Goal: Task Accomplishment & Management: Complete application form

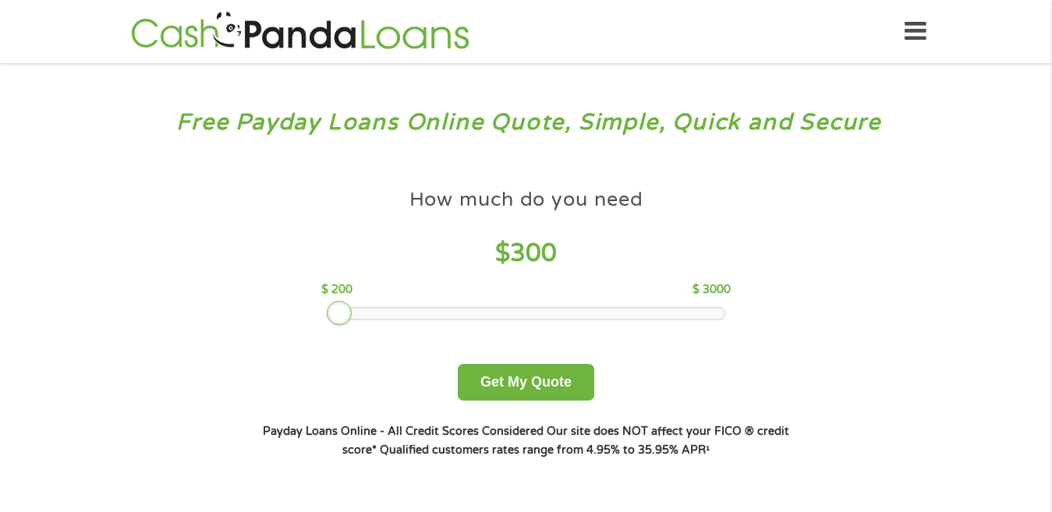
drag, startPoint x: 442, startPoint y: 315, endPoint x: 329, endPoint y: 336, distance: 115.0
click at [329, 336] on div "How much do you need $ 300 $ 200 $ 3000 Get My Quote" at bounding box center [526, 291] width 546 height 220
click at [515, 373] on button "Get My Quote" at bounding box center [526, 382] width 136 height 37
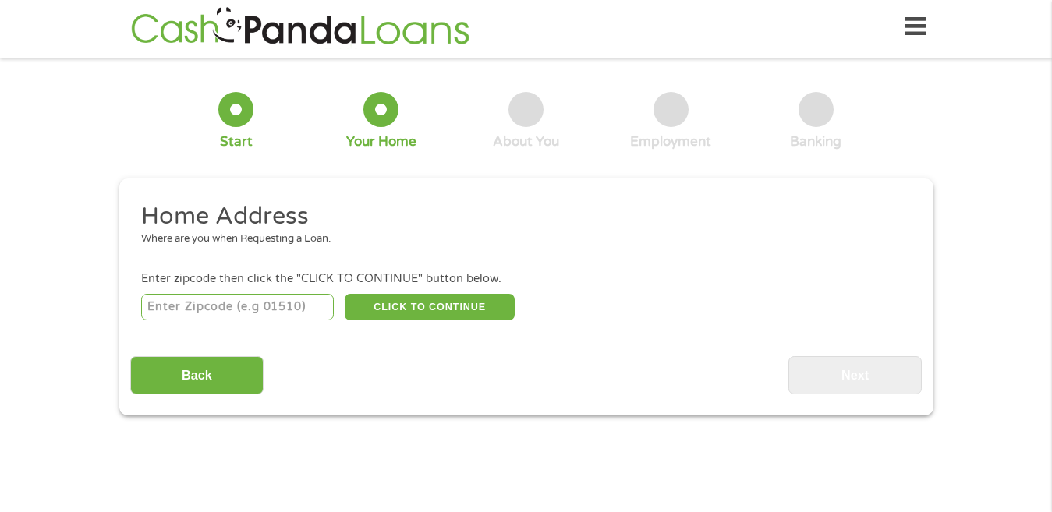
click at [299, 308] on input "number" at bounding box center [237, 307] width 193 height 27
type input "36420"
click at [462, 319] on button "CLICK TO CONTINUE" at bounding box center [430, 307] width 170 height 27
type input "36420"
type input "Andalusia"
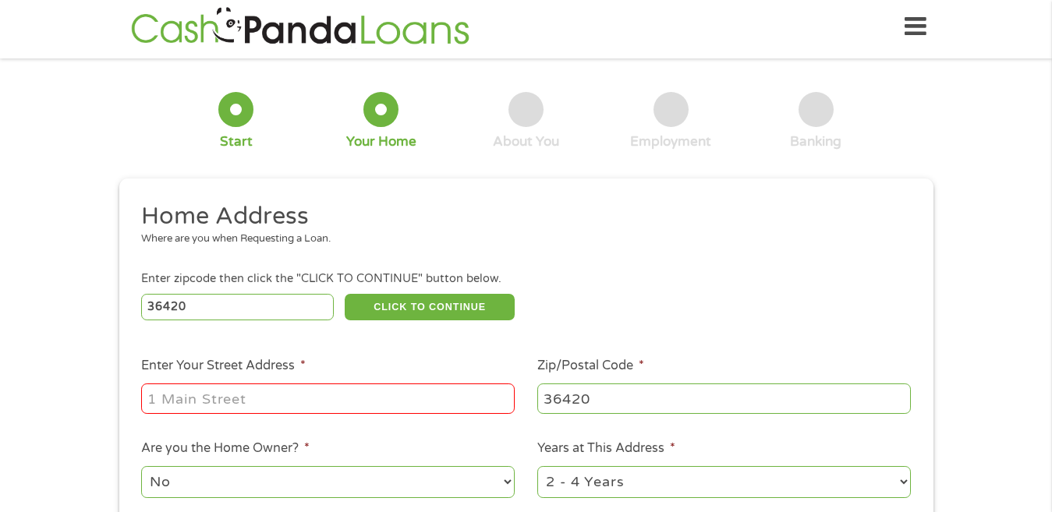
click at [388, 394] on input "Enter Your Street Address *" at bounding box center [328, 399] width 374 height 30
type input "2"
type input "11208 hucakabaa bass lane"
select select "yes"
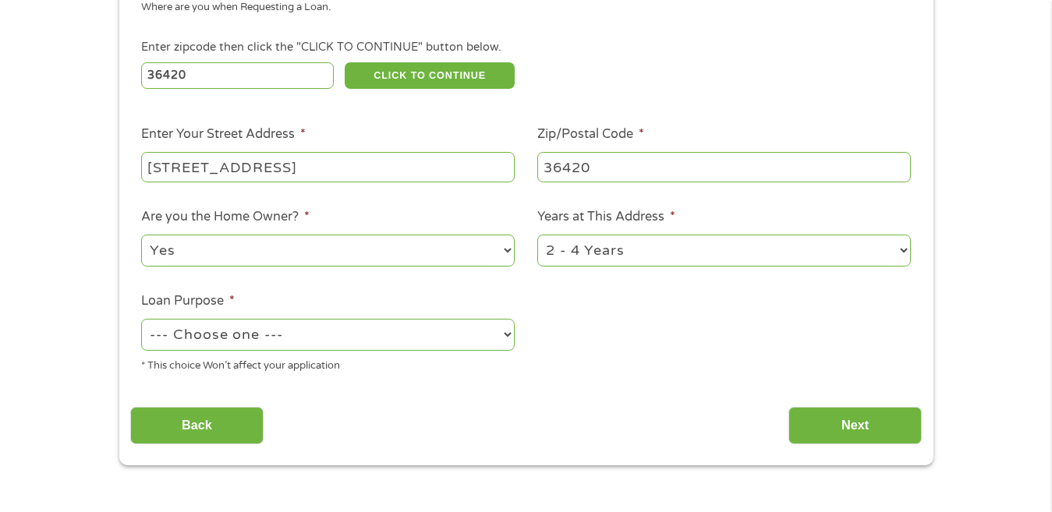
scroll to position [314, 0]
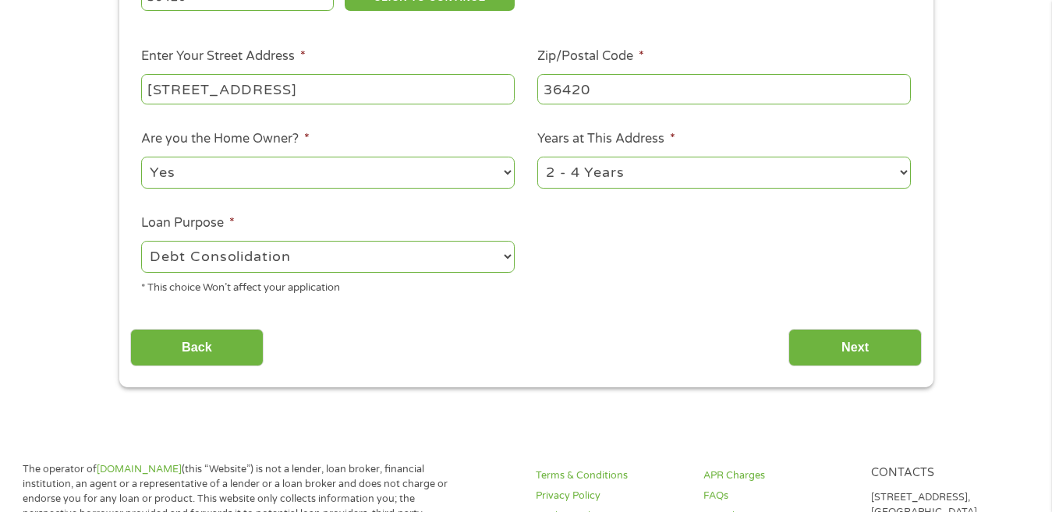
select select "paybills"
click at [873, 342] on input "Next" at bounding box center [854, 348] width 133 height 38
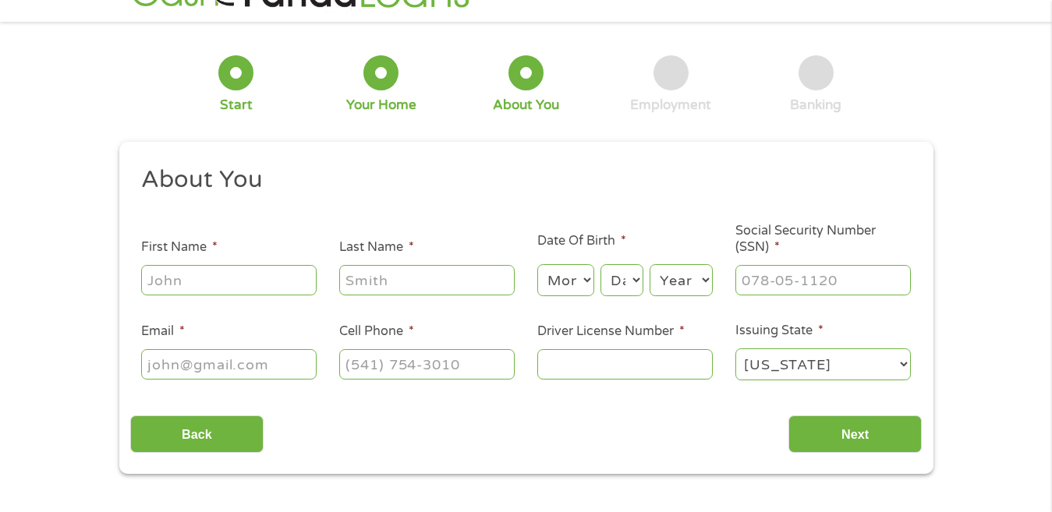
scroll to position [0, 0]
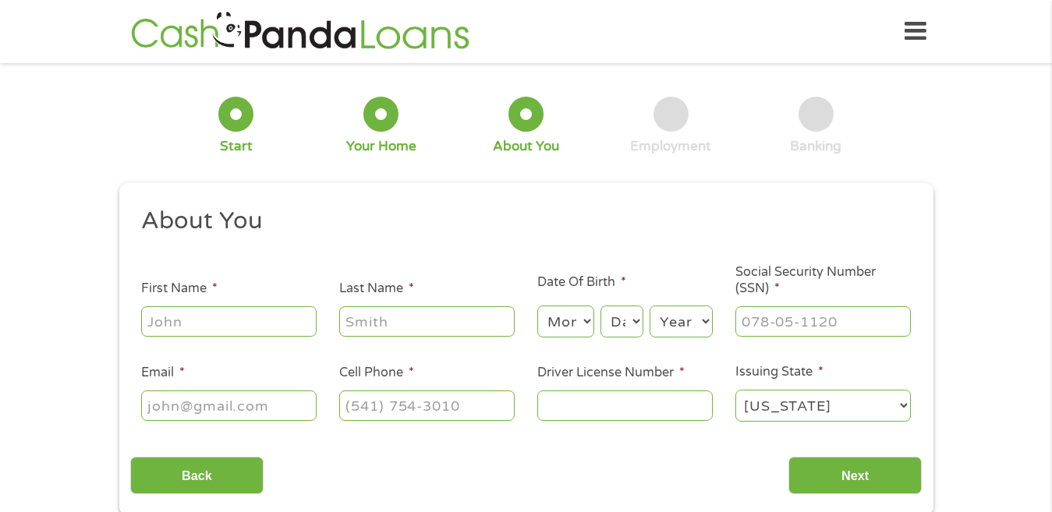
click at [270, 309] on input "First Name *" at bounding box center [228, 321] width 175 height 30
type input "bethany"
type input "thompson"
select select "5"
select select "24"
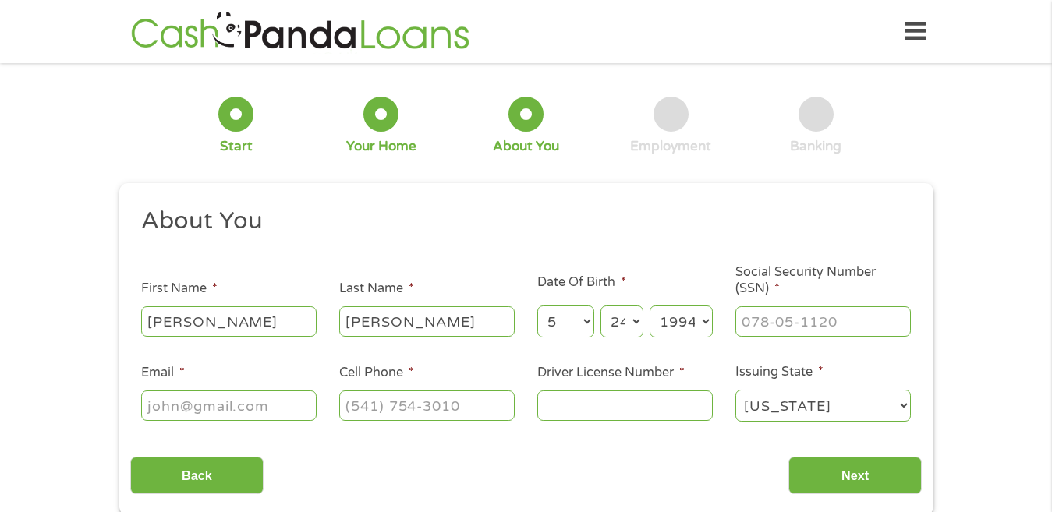
select select "1993"
type input "417-41-7458"
type input "buttcake132408@gmail.com"
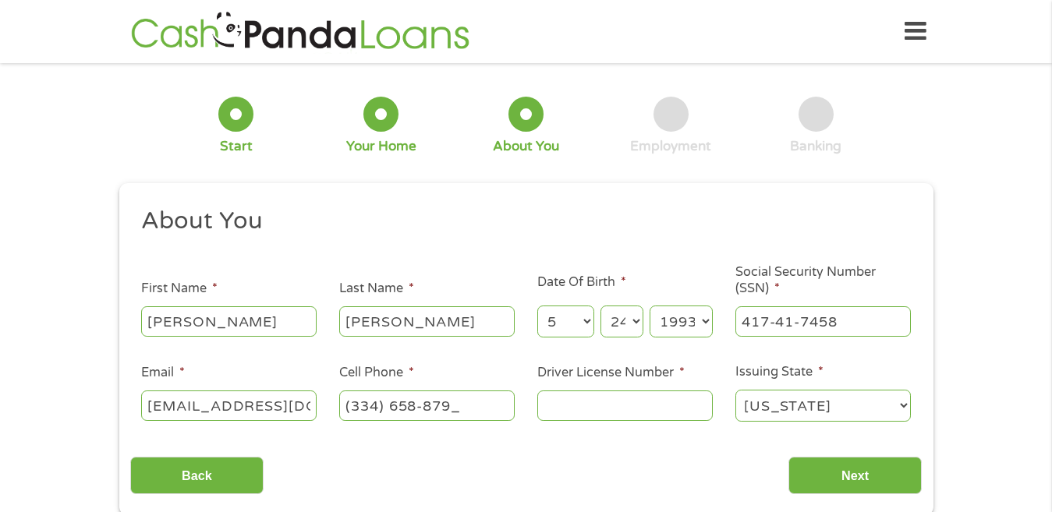
type input "(334) 658-8792"
type input "8332728"
click at [851, 480] on input "Next" at bounding box center [854, 476] width 133 height 38
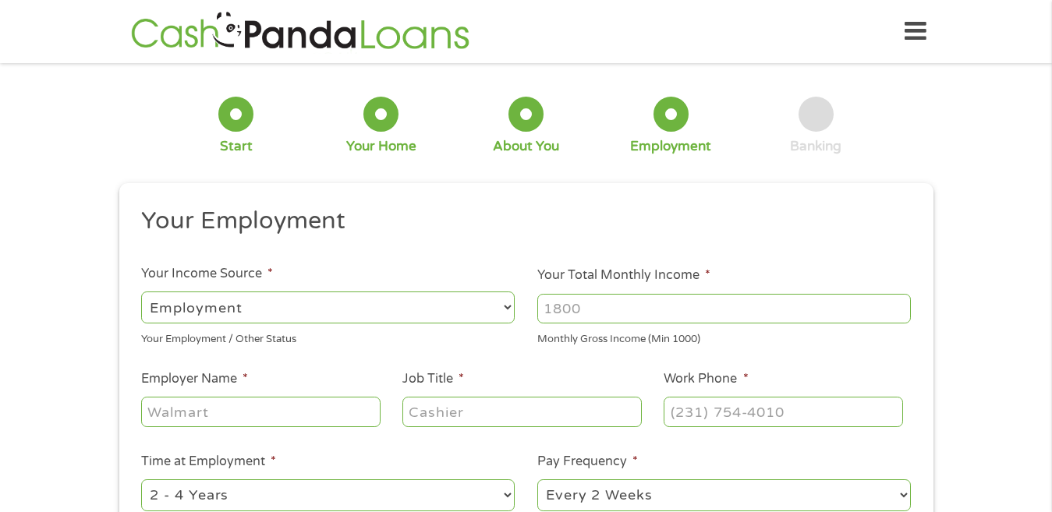
scroll to position [5, 0]
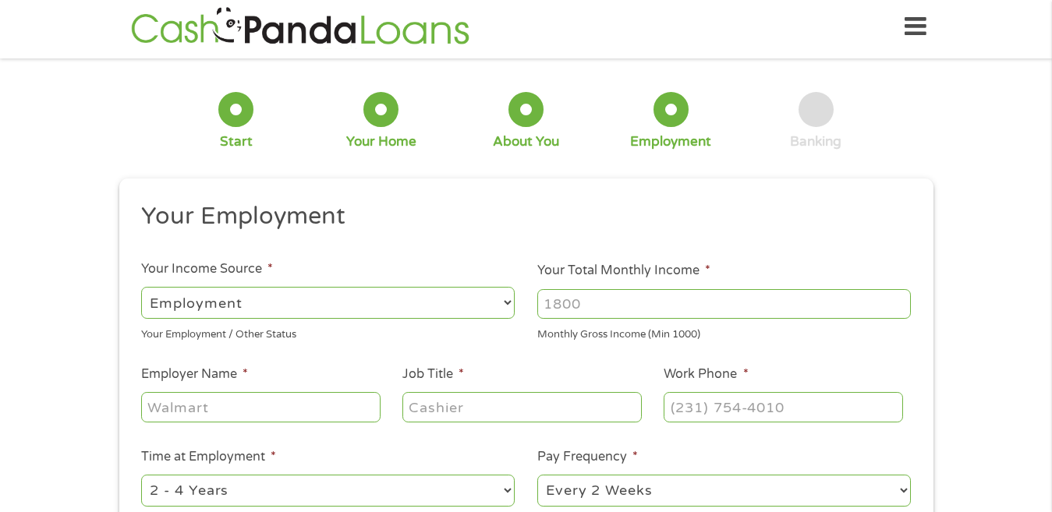
click at [649, 302] on input "Your Total Monthly Income *" at bounding box center [724, 304] width 374 height 30
type input "2600"
type input "byrd in home care"
type input "caregiver"
type input "(334) 343-6802"
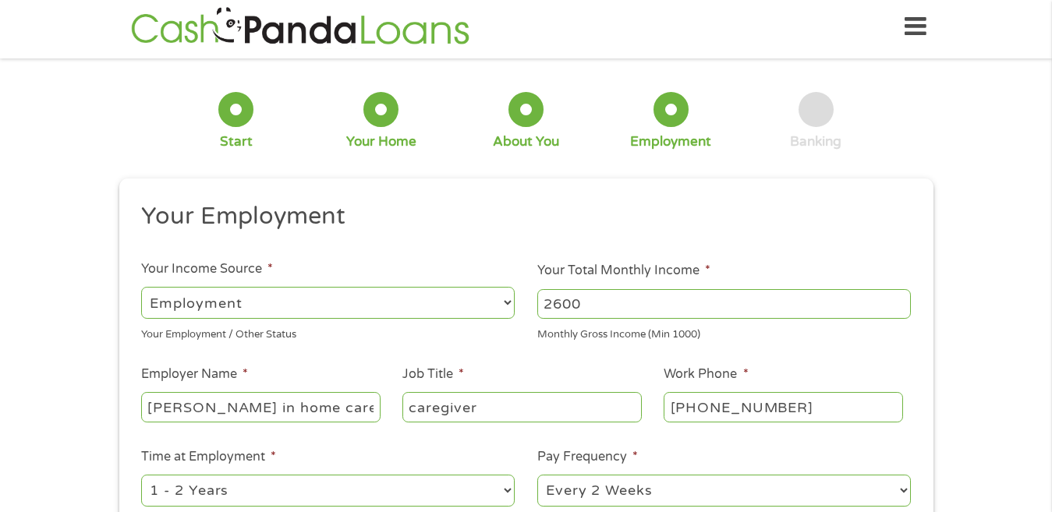
select select "12months"
select select "weekly"
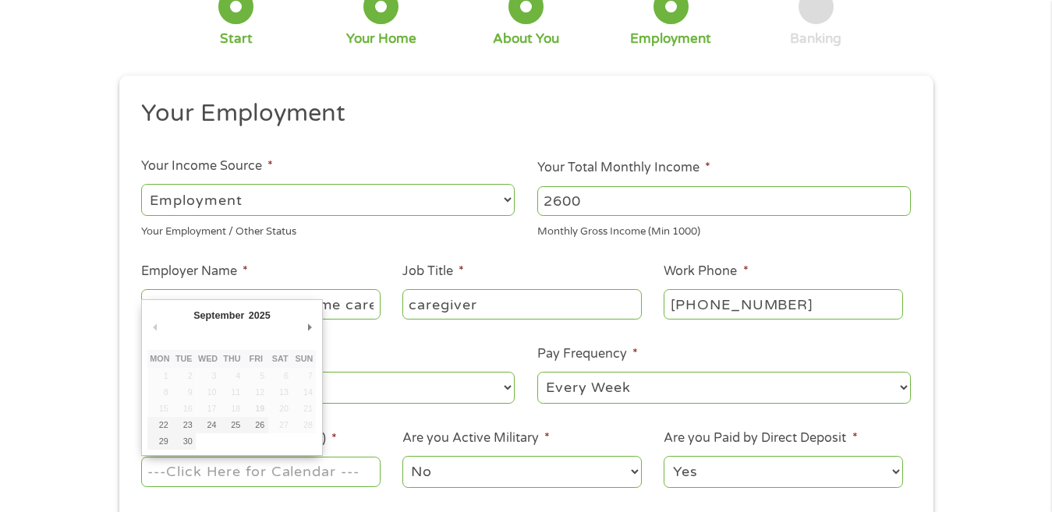
scroll to position [323, 0]
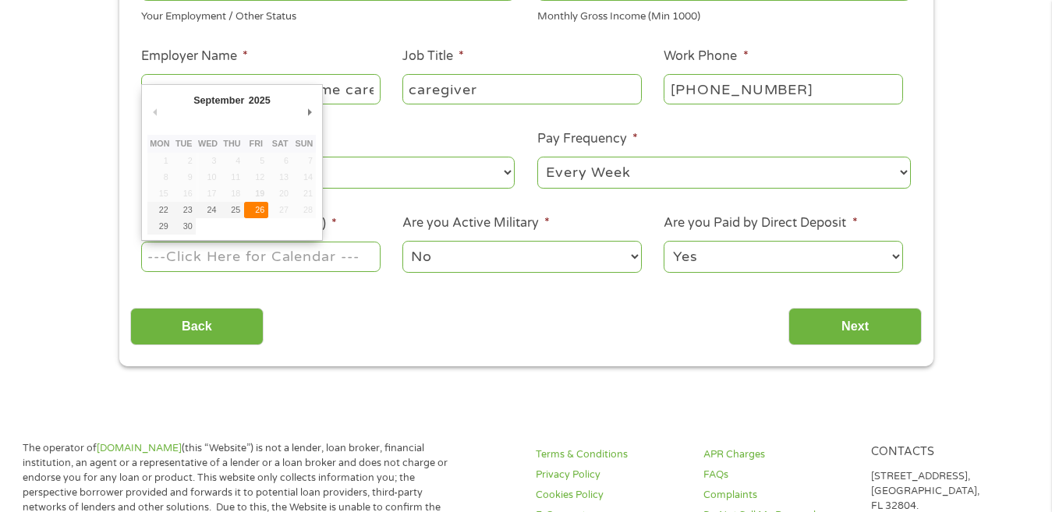
type input "26/09/2025"
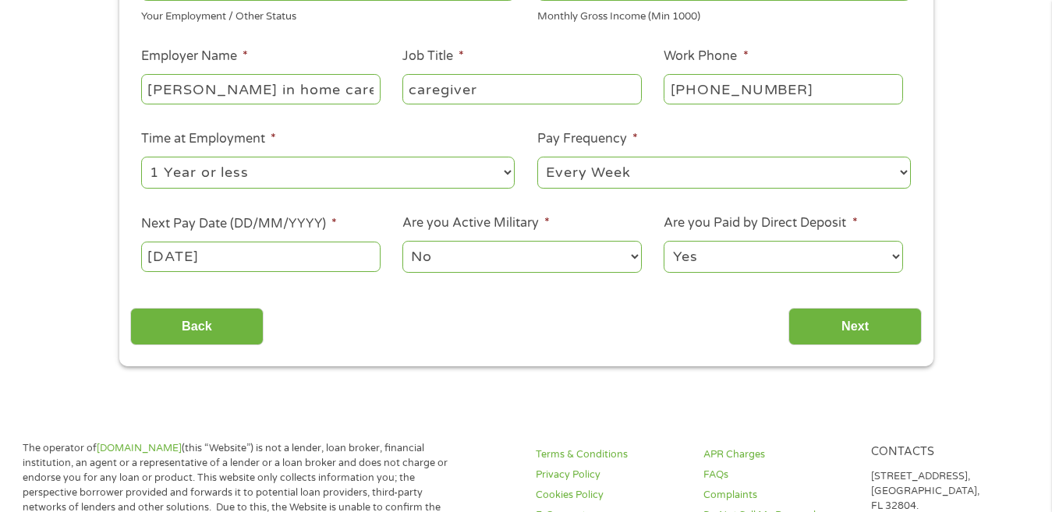
click at [747, 258] on select "Yes No" at bounding box center [783, 257] width 239 height 32
select select "0"
click at [664, 241] on select "Yes No" at bounding box center [783, 257] width 239 height 32
click at [831, 324] on input "Next" at bounding box center [854, 327] width 133 height 38
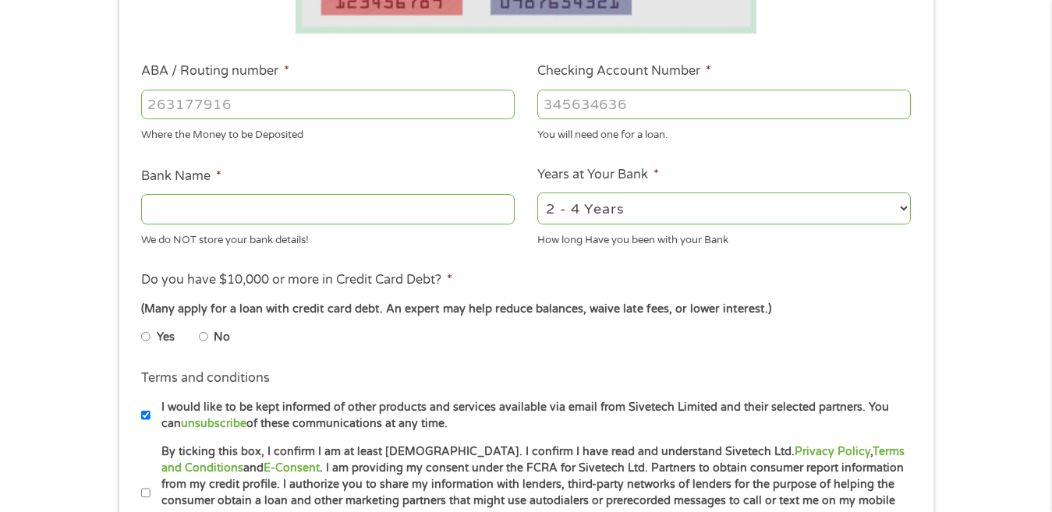
scroll to position [437, 0]
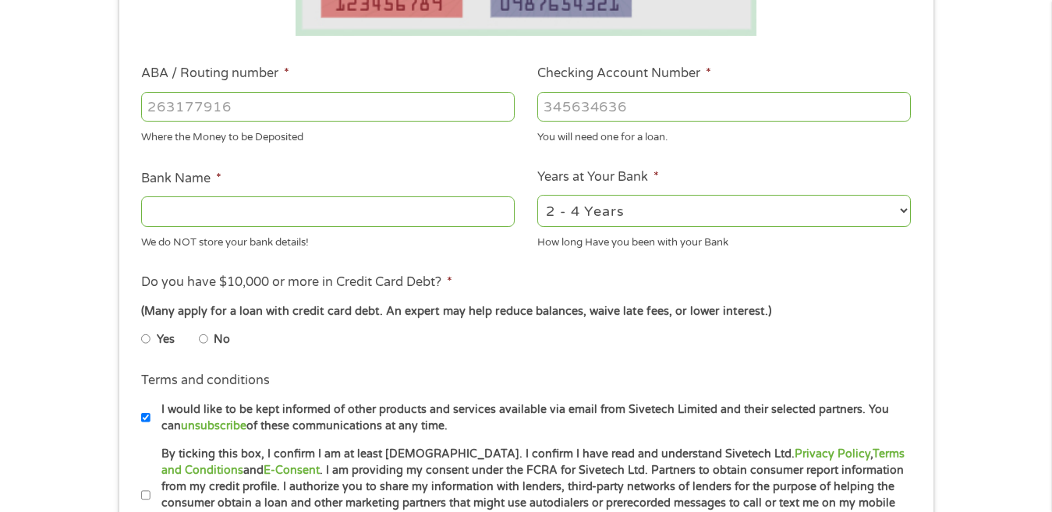
click at [787, 221] on select "2 - 4 Years 6 - 12 Months 1 - 2 Years Over 4 Years" at bounding box center [724, 211] width 374 height 32
click at [537, 195] on select "2 - 4 Years 6 - 12 Months 1 - 2 Years Over 4 Years" at bounding box center [724, 211] width 374 height 32
click at [632, 222] on select "2 - 4 Years 6 - 12 Months 1 - 2 Years Over 4 Years" at bounding box center [724, 211] width 374 height 32
select select "24months"
click at [537, 195] on select "2 - 4 Years 6 - 12 Months 1 - 2 Years Over 4 Years" at bounding box center [724, 211] width 374 height 32
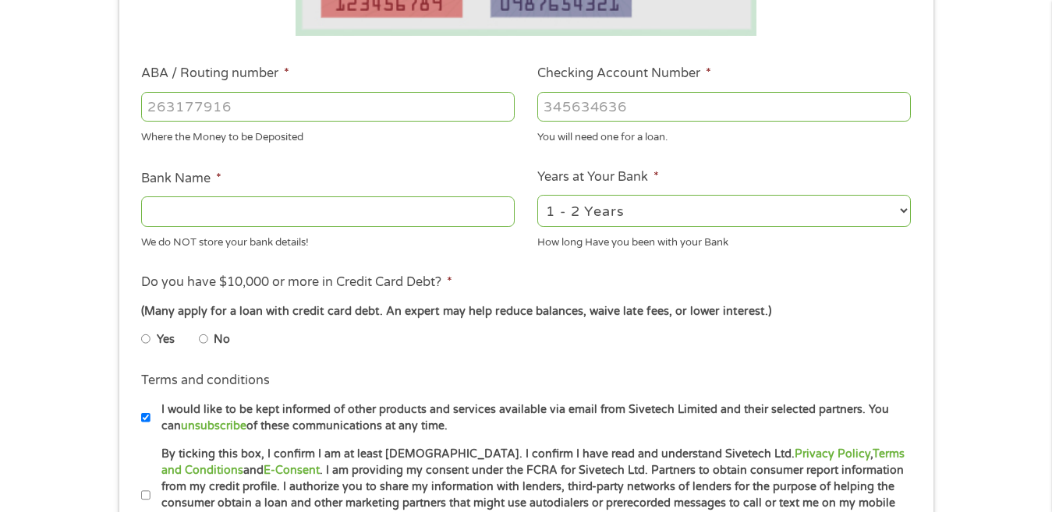
click at [654, 277] on li "Do you have $10,000 or more in Credit Card Debt? * (Many apply for a loan with …" at bounding box center [525, 316] width 791 height 87
click at [391, 121] on input "ABA / Routing number *" at bounding box center [328, 107] width 374 height 30
type input "103100195"
type input "CENTRAL NATIONAL BANK TRUST"
type input "103100195"
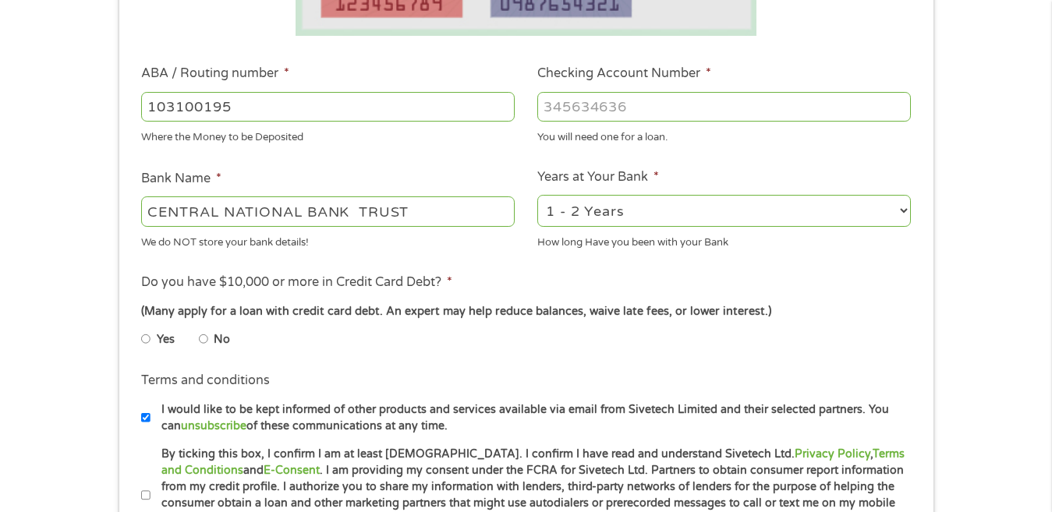
type input "691116514411"
click at [202, 338] on input "No" at bounding box center [203, 339] width 9 height 25
radio input "true"
click at [141, 327] on input "Yes" at bounding box center [145, 339] width 9 height 25
radio input "true"
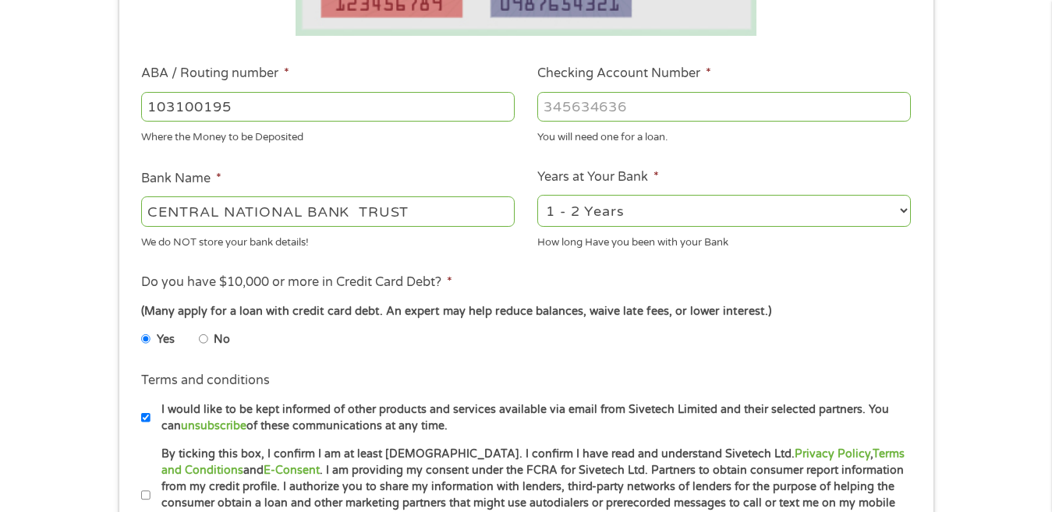
click at [199, 327] on input "No" at bounding box center [203, 339] width 9 height 25
radio input "true"
click at [61, 342] on div "1 Start 2 Your Home 3 About You 4 Employment 5 Banking 6 This field is hidden w…" at bounding box center [526, 131] width 1052 height 989
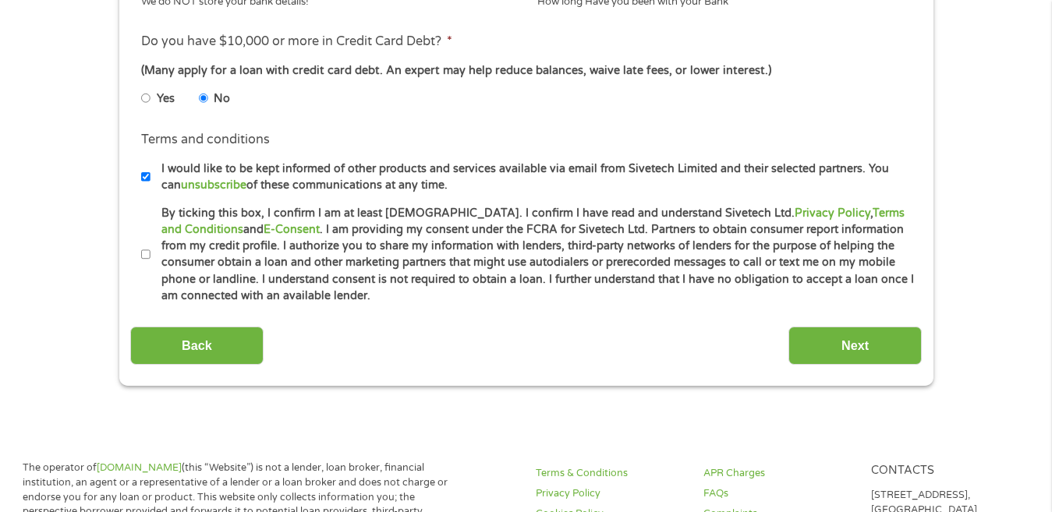
scroll to position [717, 0]
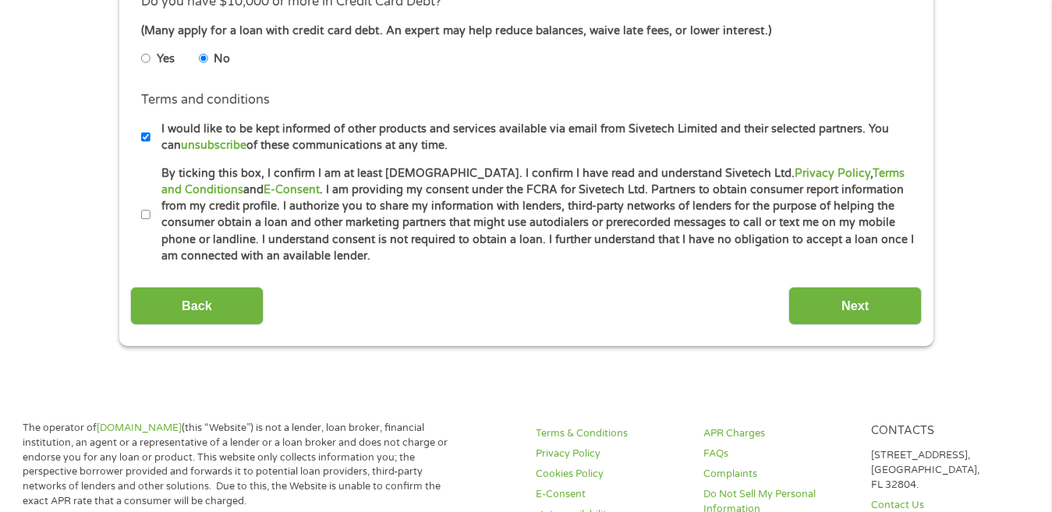
click at [147, 218] on input "By ticking this box, I confirm I am at least 18 years old. I confirm I have rea…" at bounding box center [145, 215] width 9 height 25
checkbox input "true"
click at [795, 313] on input "Next" at bounding box center [854, 306] width 133 height 38
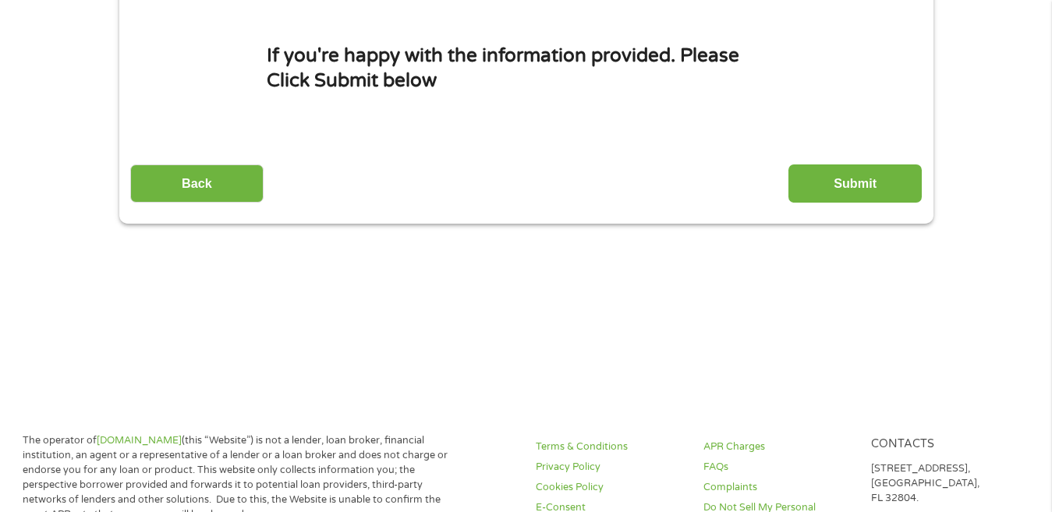
scroll to position [0, 0]
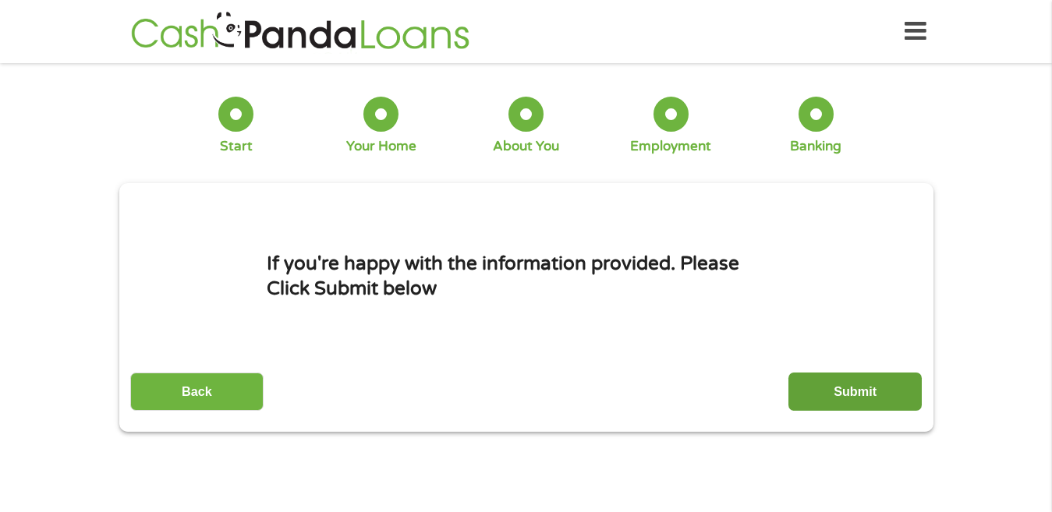
click at [858, 387] on input "Submit" at bounding box center [854, 392] width 133 height 38
